Goal: Information Seeking & Learning: Learn about a topic

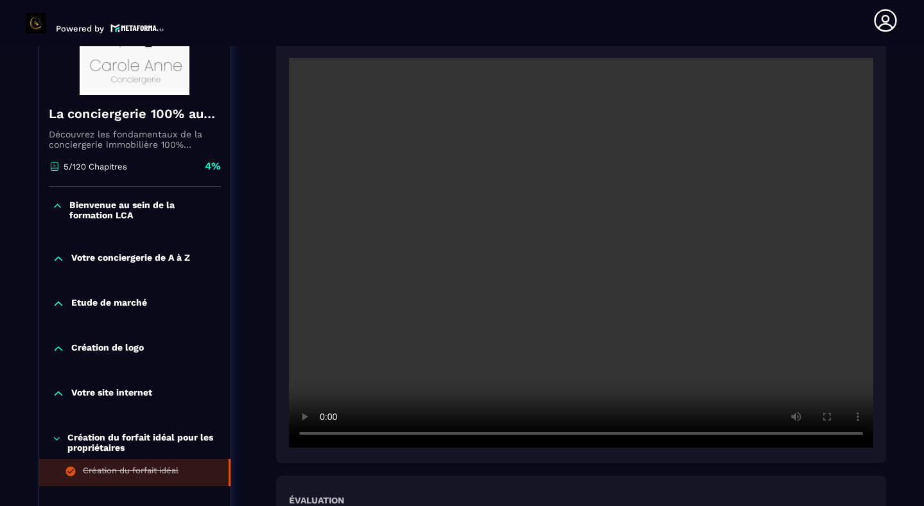
scroll to position [221, 0]
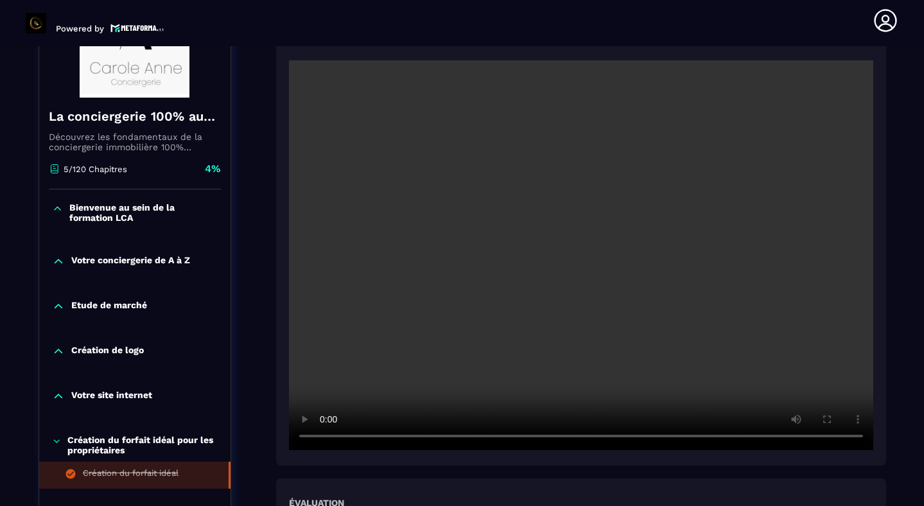
click at [118, 214] on p "Bienvenue au sein de la formation LCA" at bounding box center [143, 212] width 148 height 21
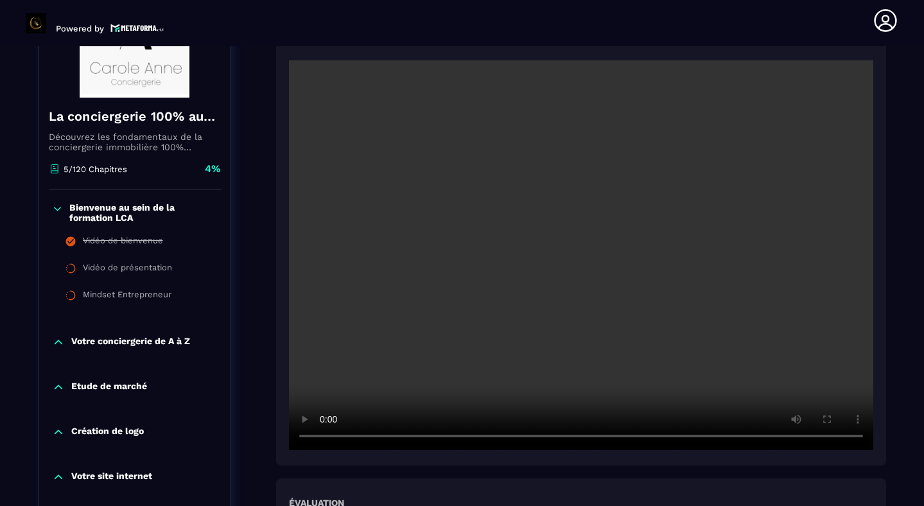
click at [118, 346] on p "Votre conciergerie de A à Z" at bounding box center [130, 342] width 119 height 13
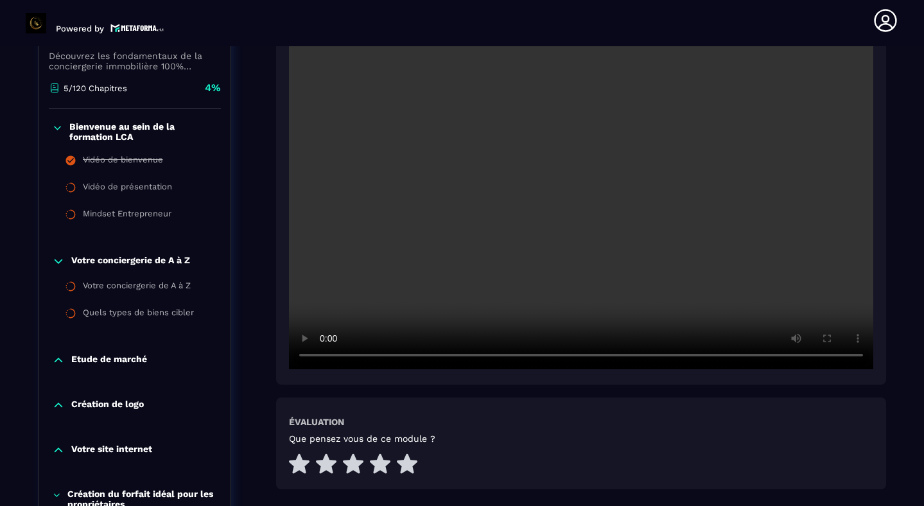
scroll to position [329, 0]
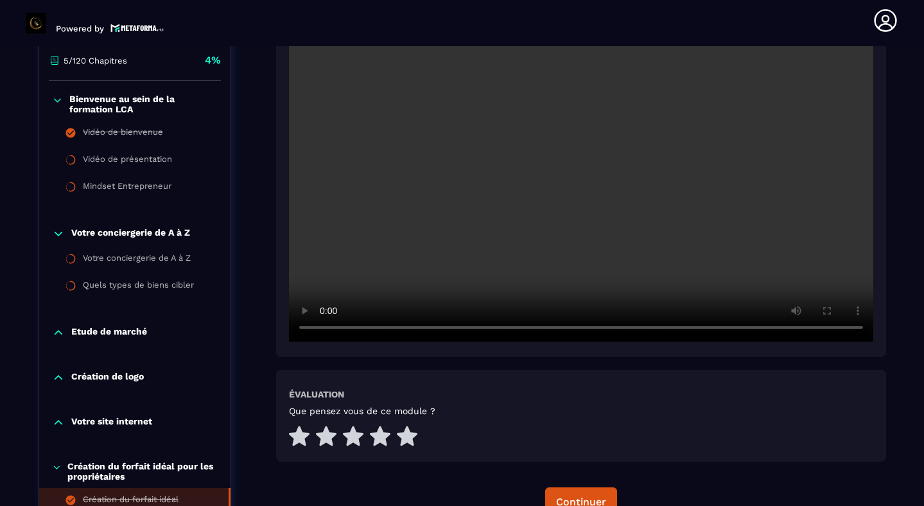
click at [119, 333] on p "Etude de marché" at bounding box center [109, 332] width 76 height 13
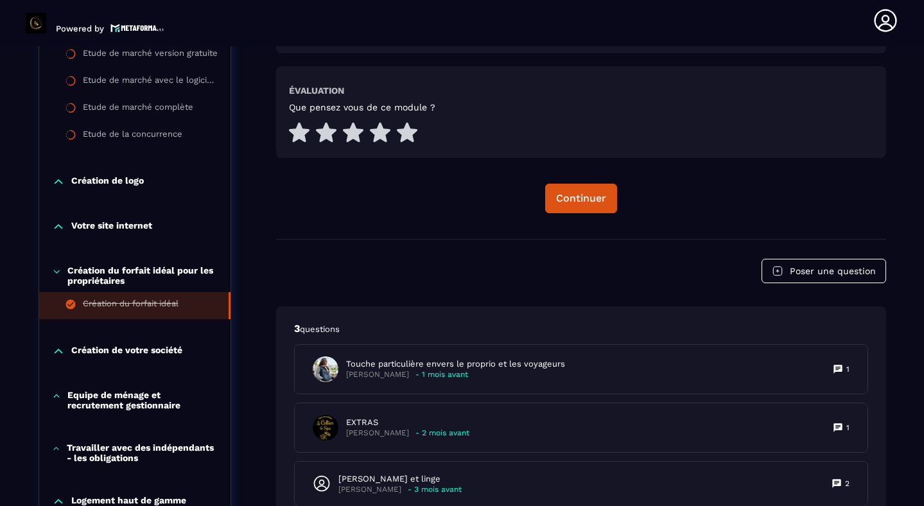
click at [115, 350] on p "Création de votre société" at bounding box center [126, 351] width 111 height 13
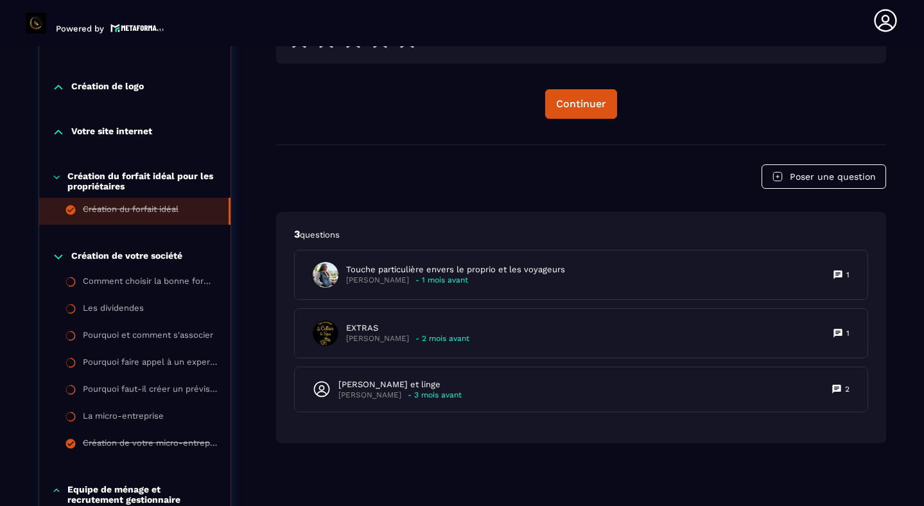
scroll to position [730, 0]
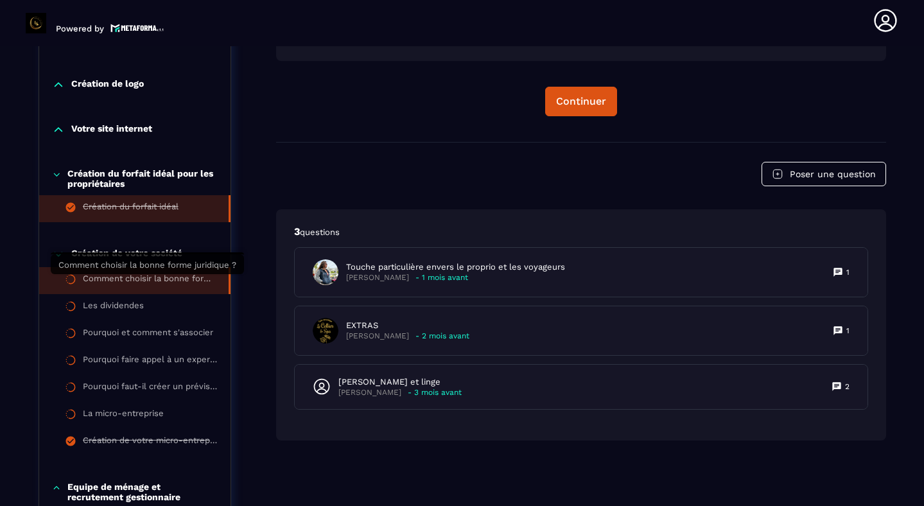
click at [140, 282] on div "Comment choisir la bonne forme juridique ?" at bounding box center [149, 280] width 133 height 14
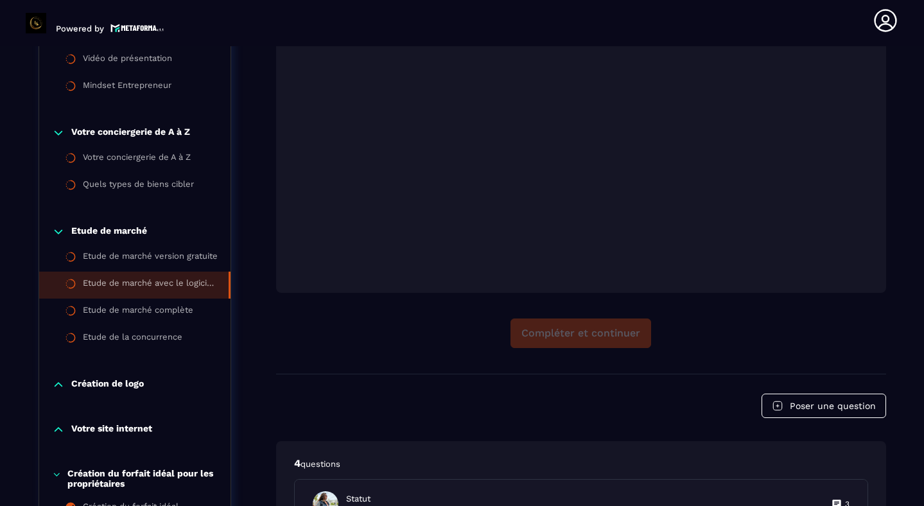
scroll to position [406, 0]
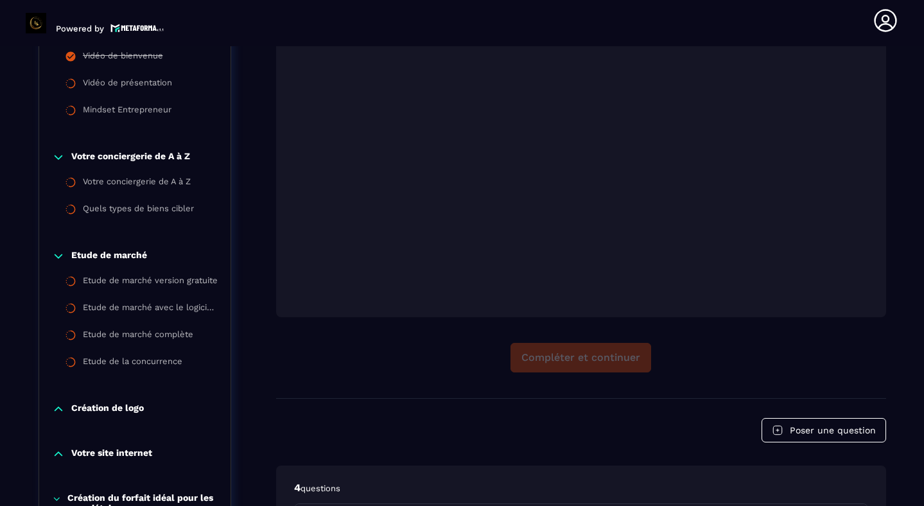
click at [56, 156] on icon at bounding box center [58, 157] width 13 height 13
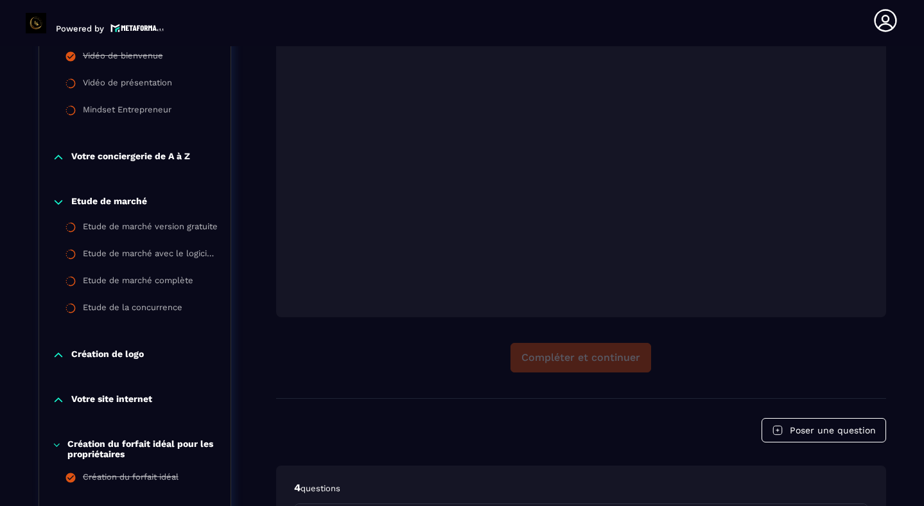
click at [55, 203] on icon at bounding box center [58, 202] width 13 height 13
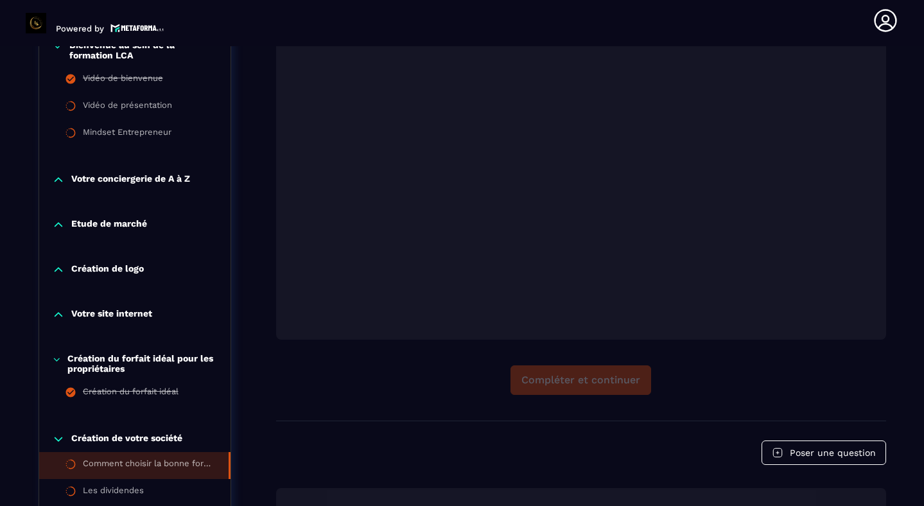
scroll to position [333, 0]
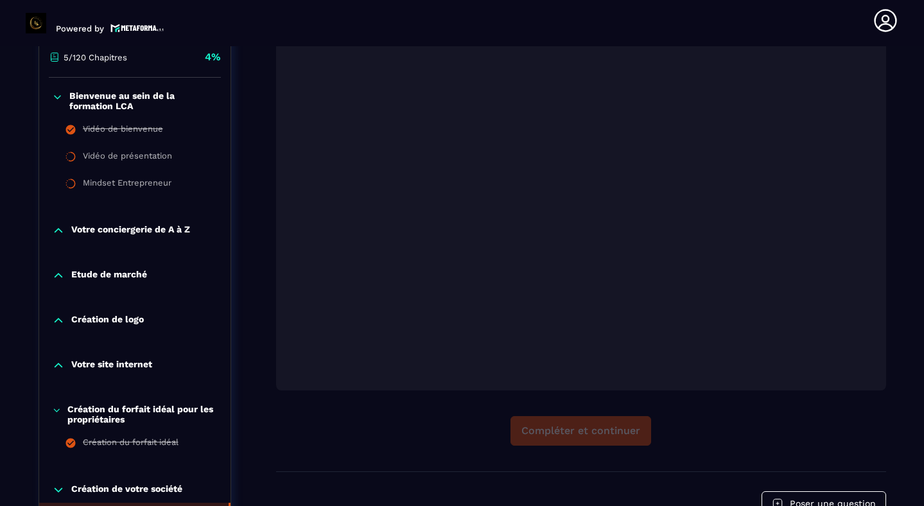
click at [59, 94] on icon at bounding box center [57, 97] width 11 height 13
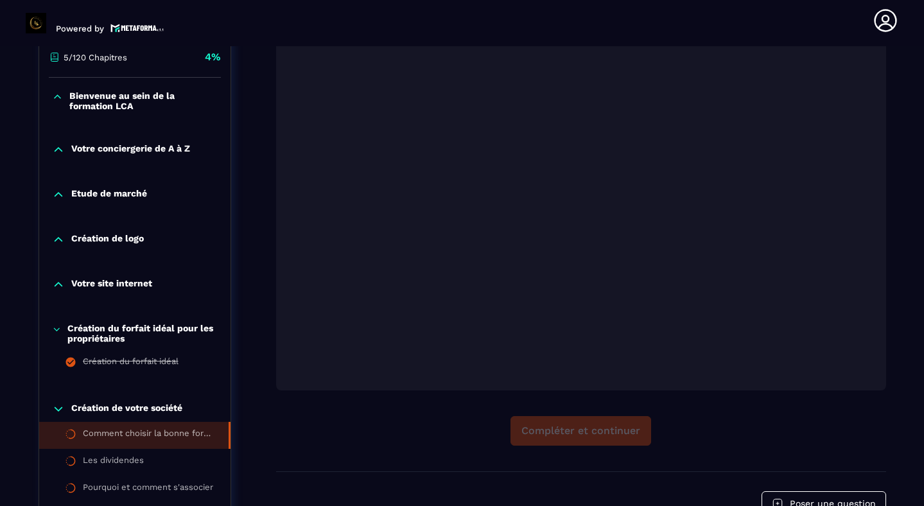
click at [56, 330] on icon at bounding box center [57, 329] width 10 height 13
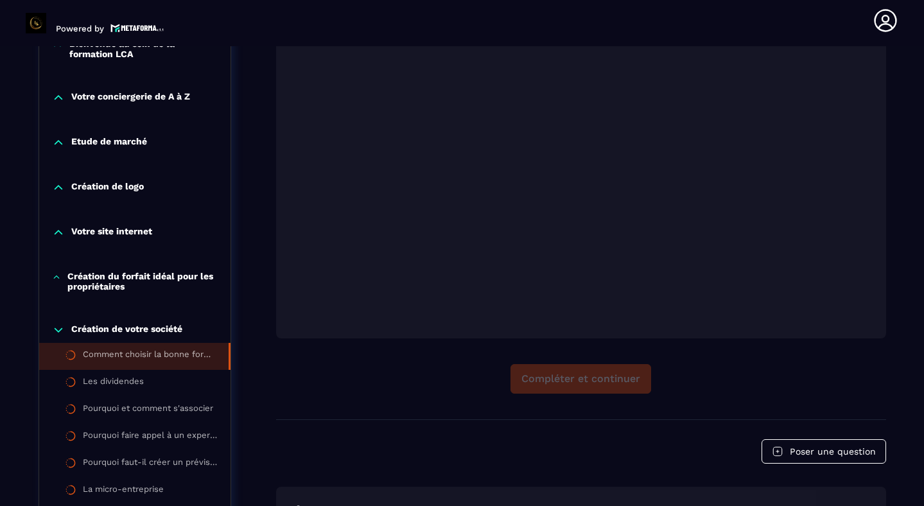
scroll to position [402, 0]
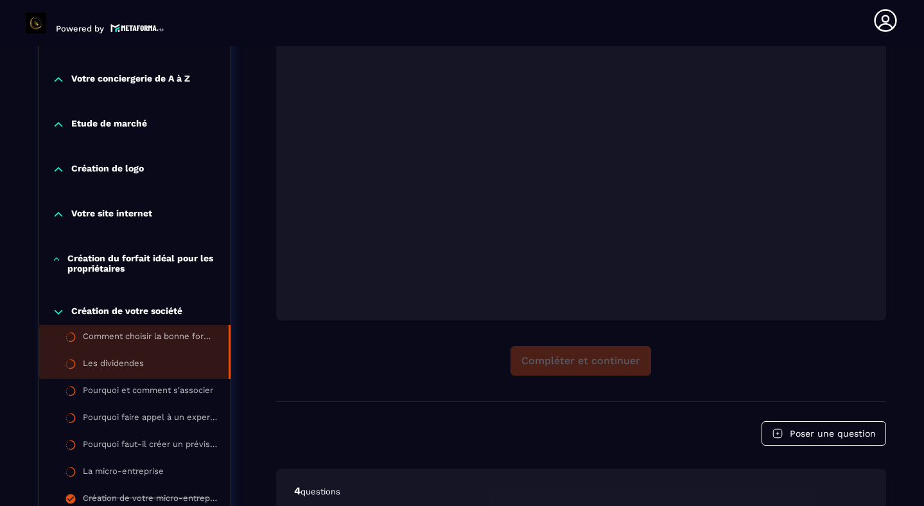
click at [123, 365] on div "Les dividendes" at bounding box center [113, 365] width 61 height 14
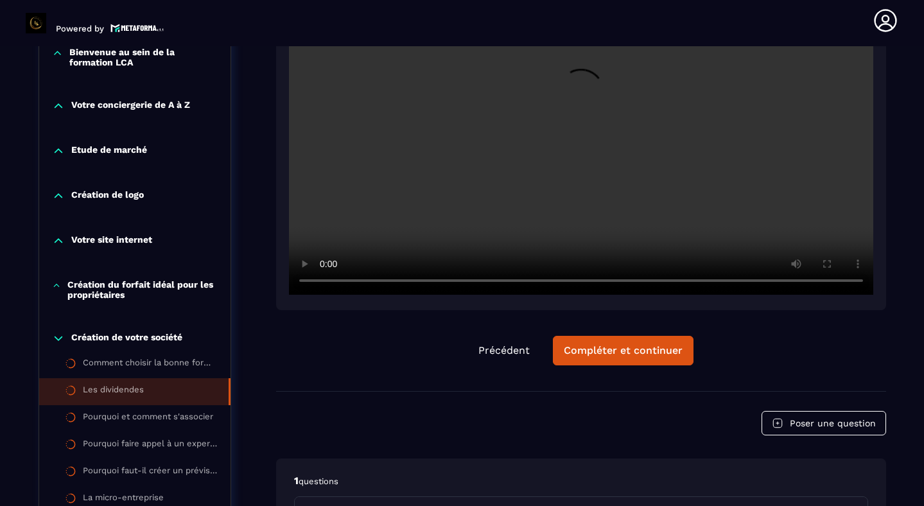
scroll to position [383, 0]
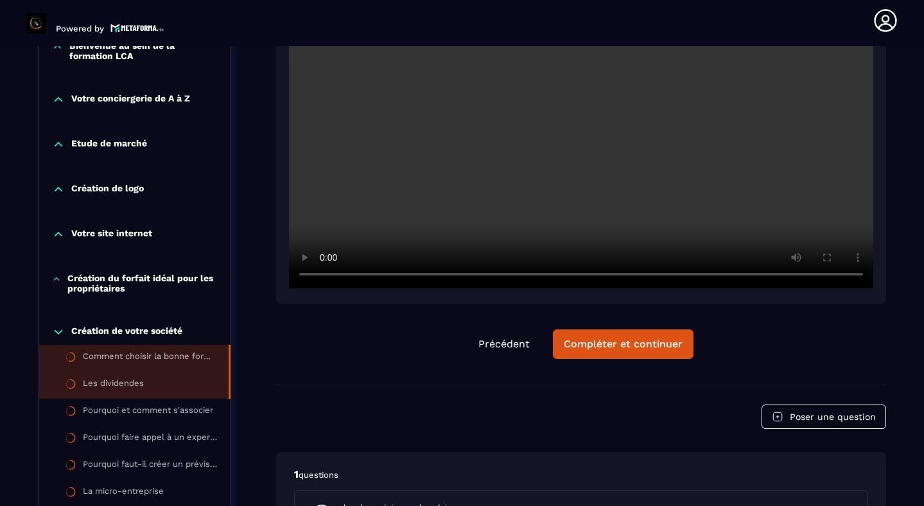
click at [142, 359] on div "Comment choisir la bonne forme juridique ?" at bounding box center [149, 358] width 133 height 14
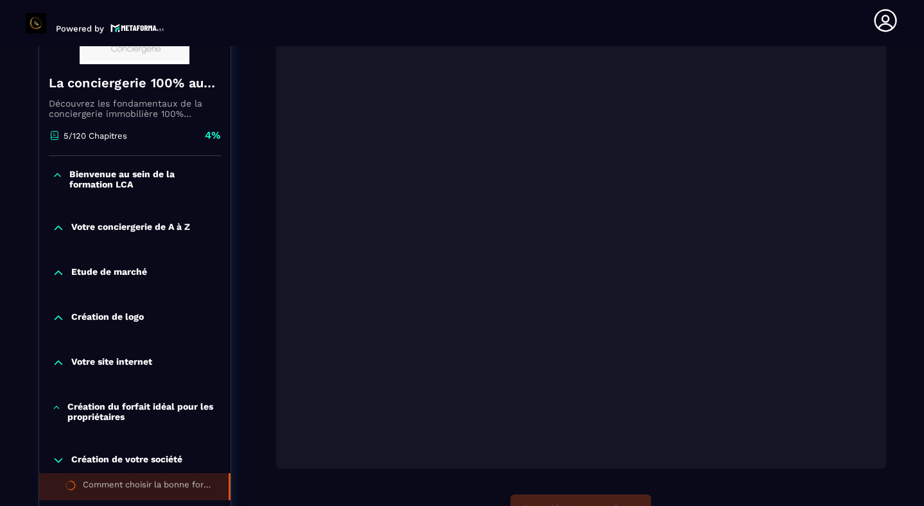
scroll to position [255, 0]
